Goal: Check status: Check status

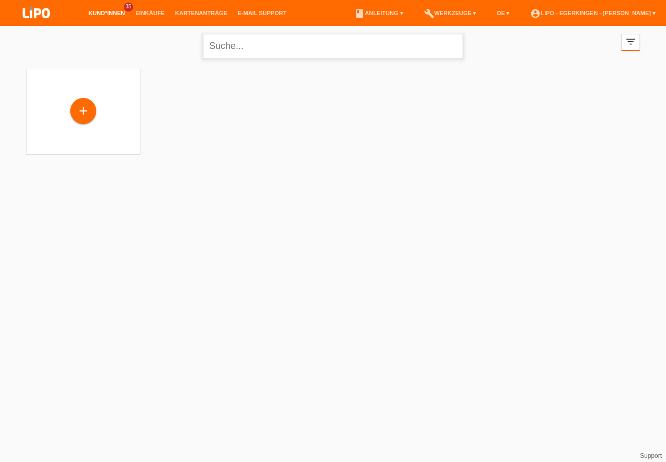
click at [234, 44] on input "text" at bounding box center [333, 46] width 260 height 24
click at [223, 43] on input "text" at bounding box center [333, 46] width 260 height 24
click at [231, 35] on input "text" at bounding box center [333, 46] width 260 height 24
click at [213, 45] on input "text" at bounding box center [333, 46] width 260 height 24
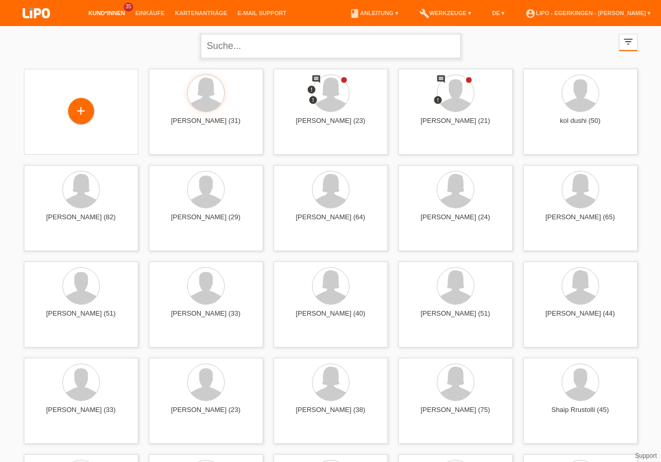
click at [234, 48] on input "text" at bounding box center [331, 46] width 260 height 24
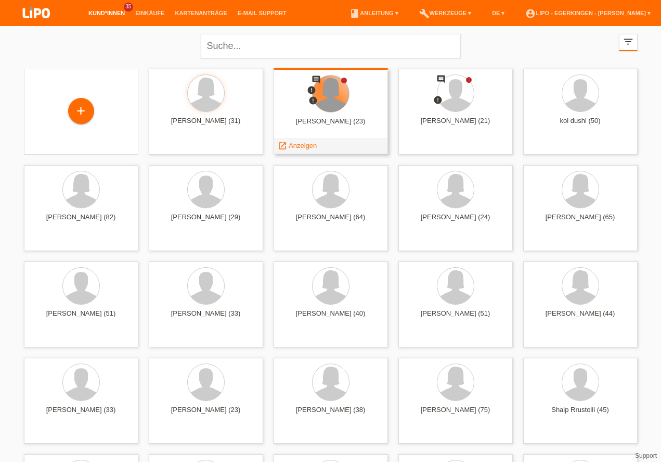
click at [326, 95] on div at bounding box center [331, 93] width 36 height 36
click at [319, 123] on div "Albina Berisha (23)" at bounding box center [331, 125] width 98 height 17
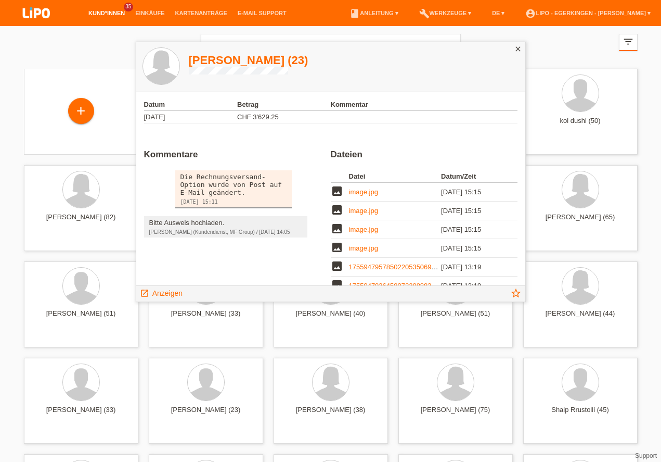
scroll to position [114, 0]
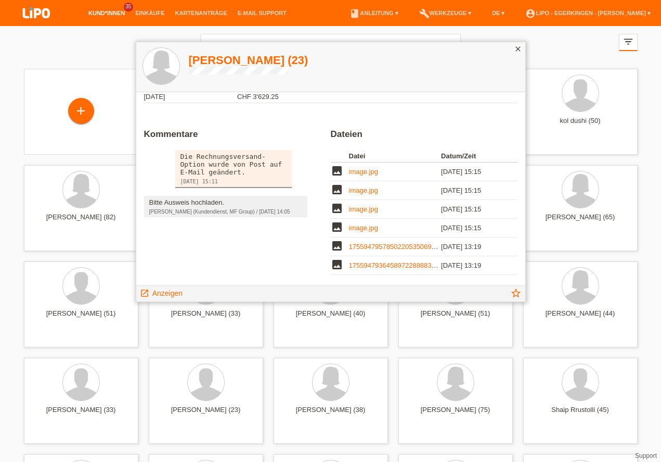
click at [355, 170] on link "image.jpg" at bounding box center [363, 172] width 29 height 8
click at [354, 246] on link "17559479578502205350693575101011.jpg" at bounding box center [414, 247] width 131 height 8
click at [378, 264] on link "1755947936458972288883210515988.jpg" at bounding box center [413, 265] width 128 height 8
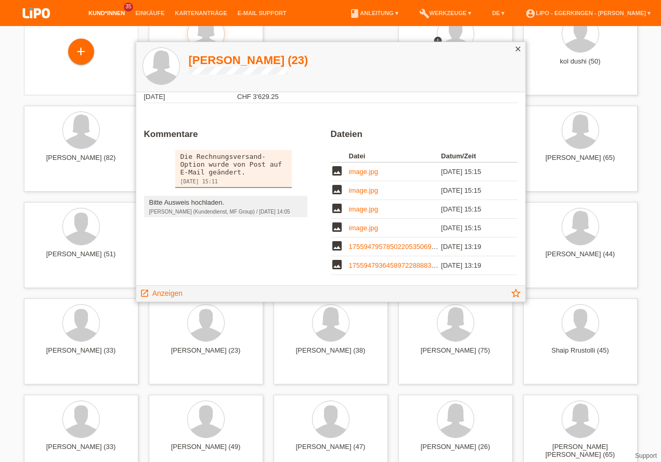
drag, startPoint x: 524, startPoint y: 187, endPoint x: 512, endPoint y: 337, distance: 150.4
click at [153, 292] on span "Anzeigen" at bounding box center [167, 293] width 30 height 8
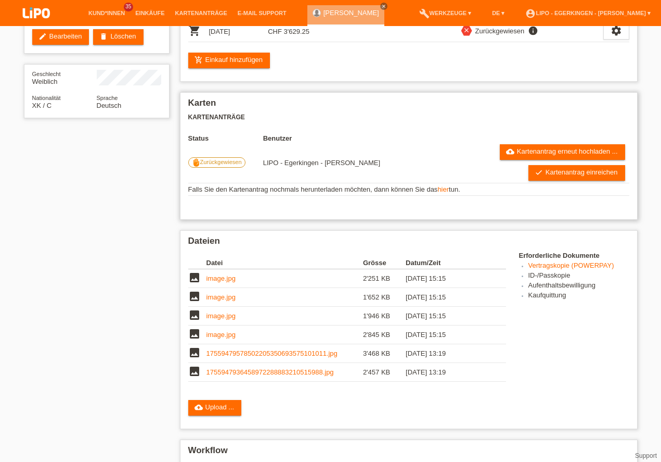
scroll to position [178, 0]
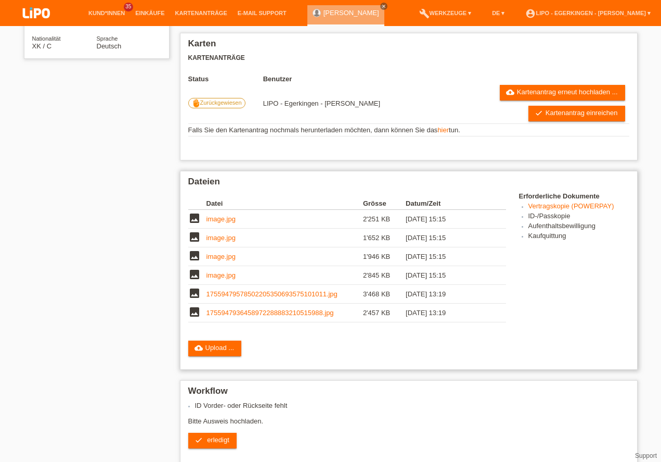
click at [247, 294] on link "17559479578502205350693575101011.jpg" at bounding box center [272, 294] width 131 height 8
click at [224, 313] on link "1755947936458972288883210515988.jpg" at bounding box center [271, 313] width 128 height 8
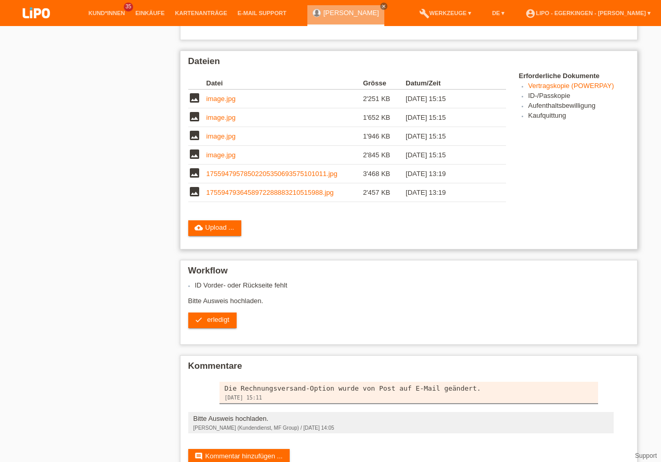
scroll to position [209, 0]
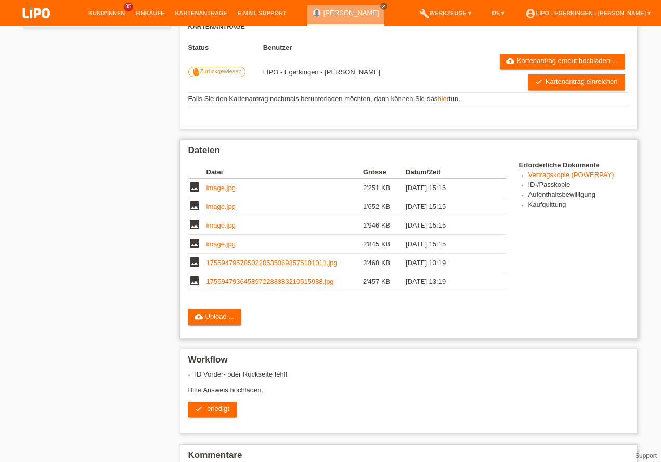
click at [313, 282] on link "1755947936458972288883210515988.jpg" at bounding box center [271, 281] width 128 height 8
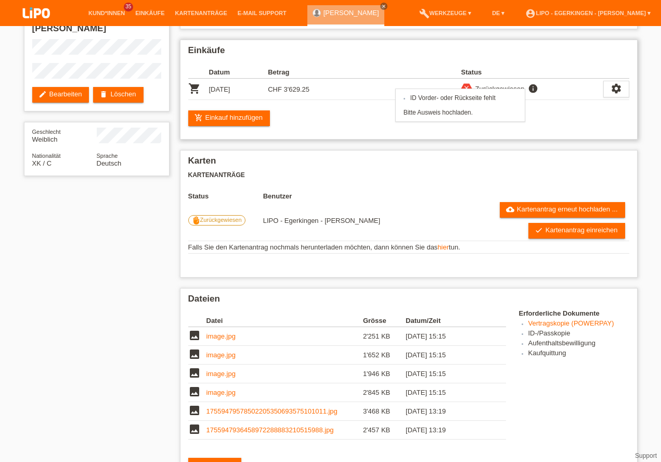
click at [533, 88] on icon "info" at bounding box center [533, 88] width 12 height 10
click at [530, 87] on icon "info" at bounding box center [533, 88] width 12 height 10
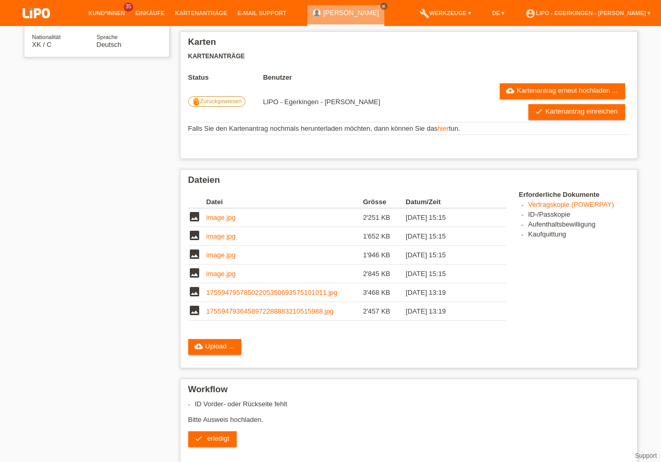
scroll to position [209, 0]
